Goal: Manage account settings

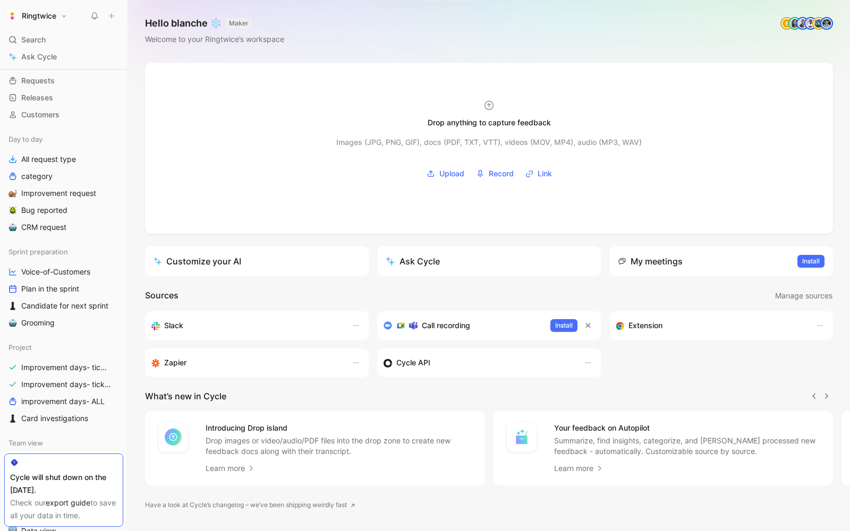
scroll to position [52, 0]
click at [53, 370] on span "Improvement days- tickets ready" at bounding box center [64, 368] width 87 height 11
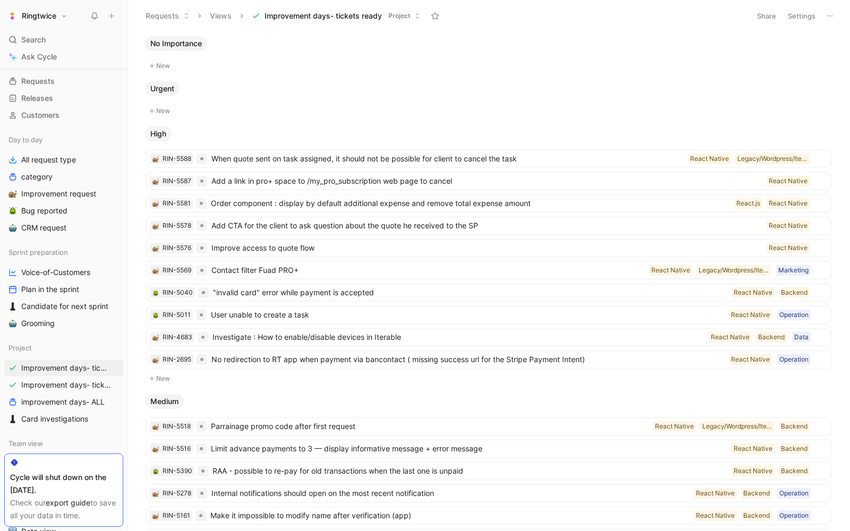
click at [813, 16] on button "Settings" at bounding box center [801, 15] width 37 height 15
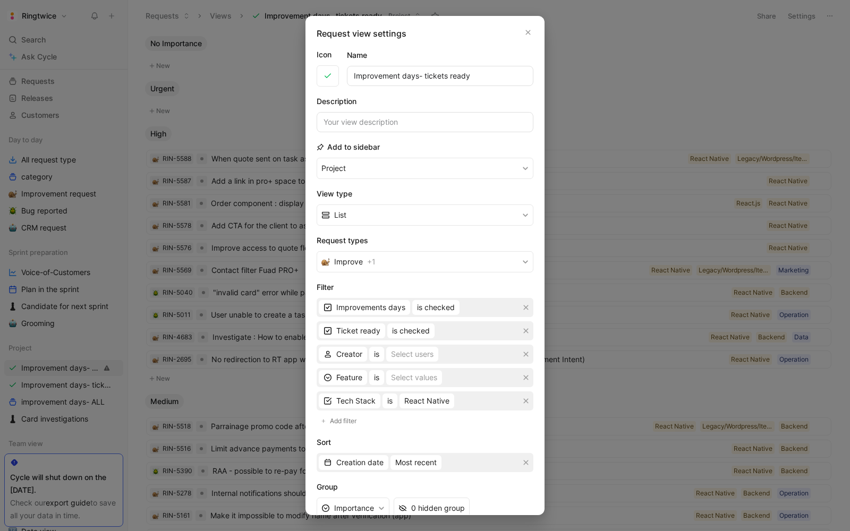
scroll to position [17, 0]
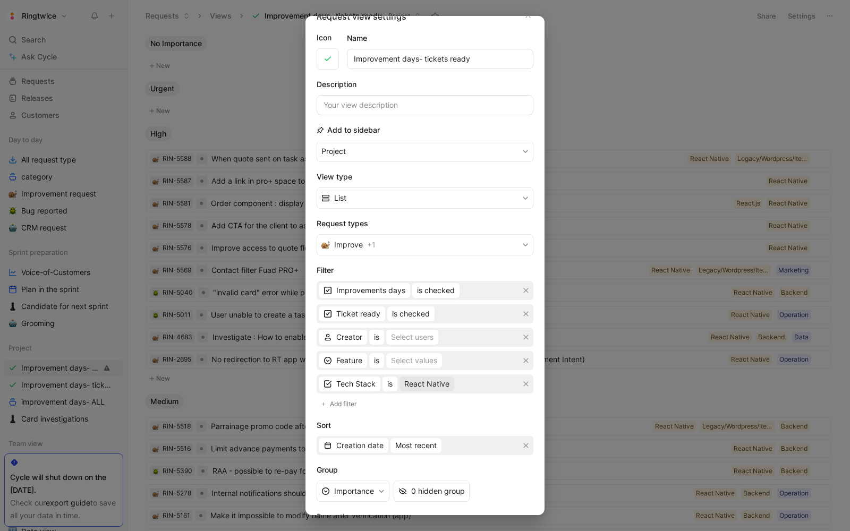
click at [424, 383] on span "React Native" at bounding box center [426, 384] width 45 height 13
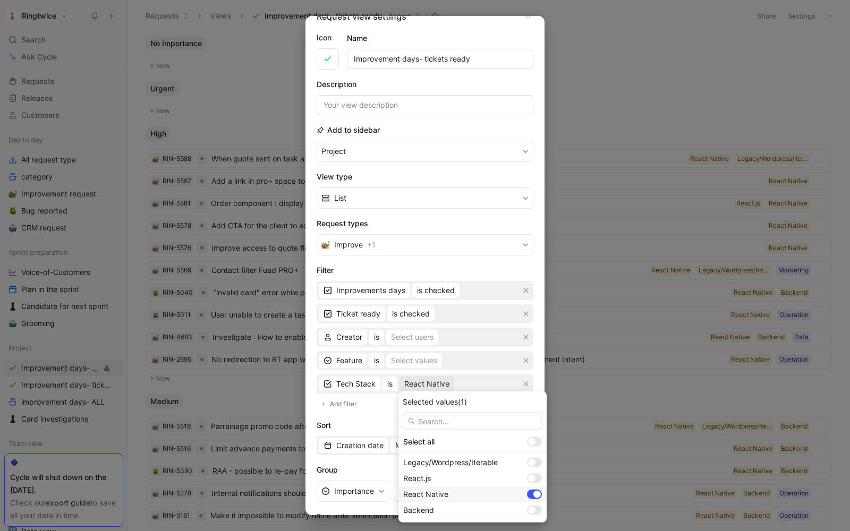
click at [533, 491] on div at bounding box center [536, 494] width 7 height 7
click at [528, 510] on div at bounding box center [531, 510] width 7 height 7
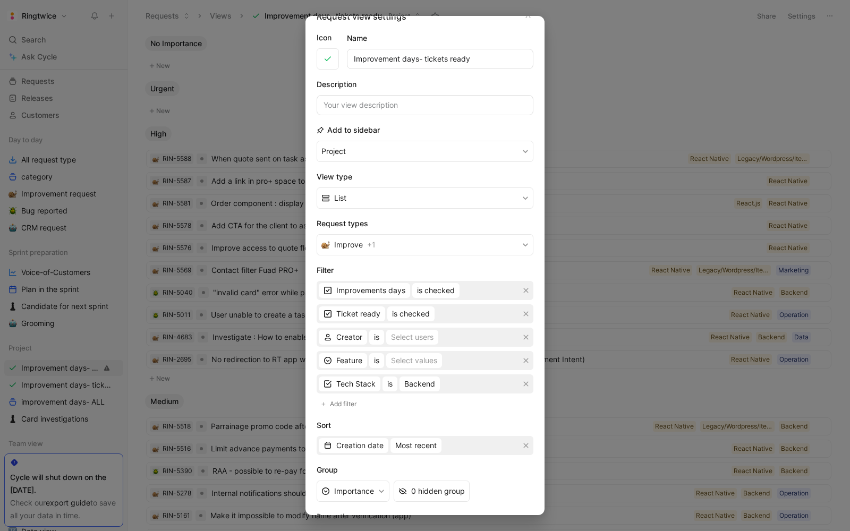
scroll to position [96, 0]
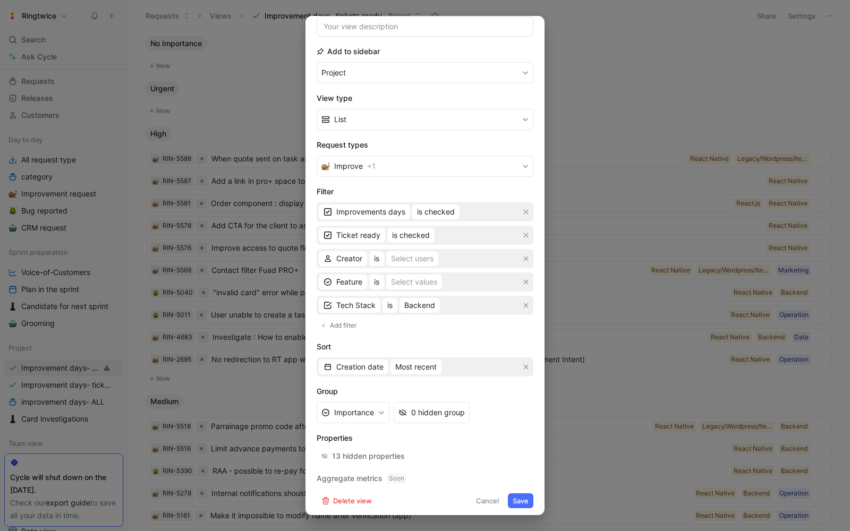
click at [518, 503] on button "Save" at bounding box center [520, 500] width 25 height 15
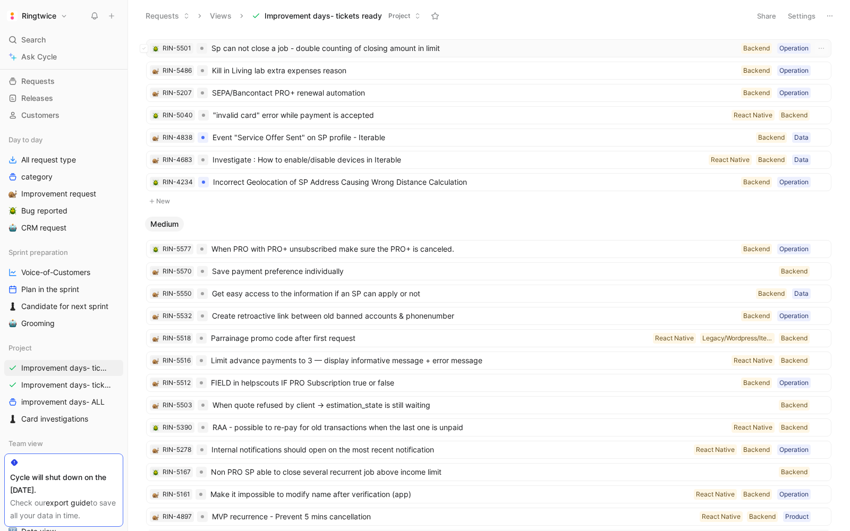
scroll to position [0, 0]
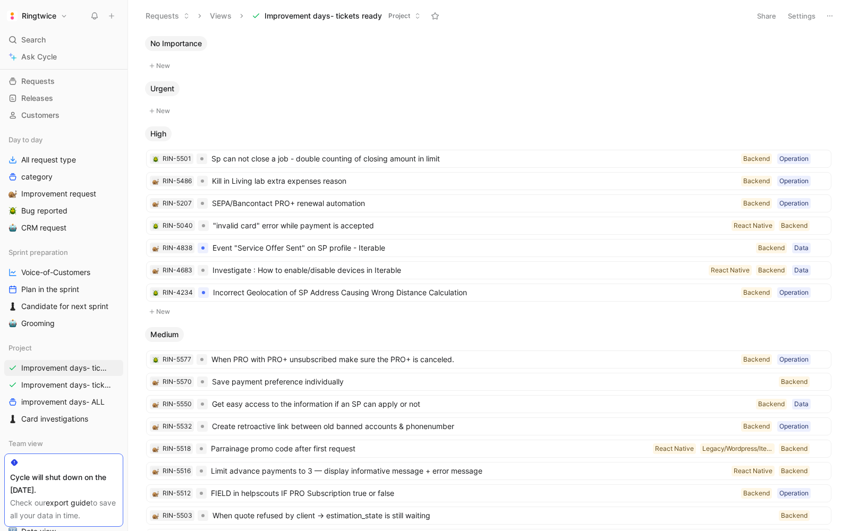
click at [766, 16] on button "Share" at bounding box center [766, 15] width 29 height 15
